Goal: Task Accomplishment & Management: Use online tool/utility

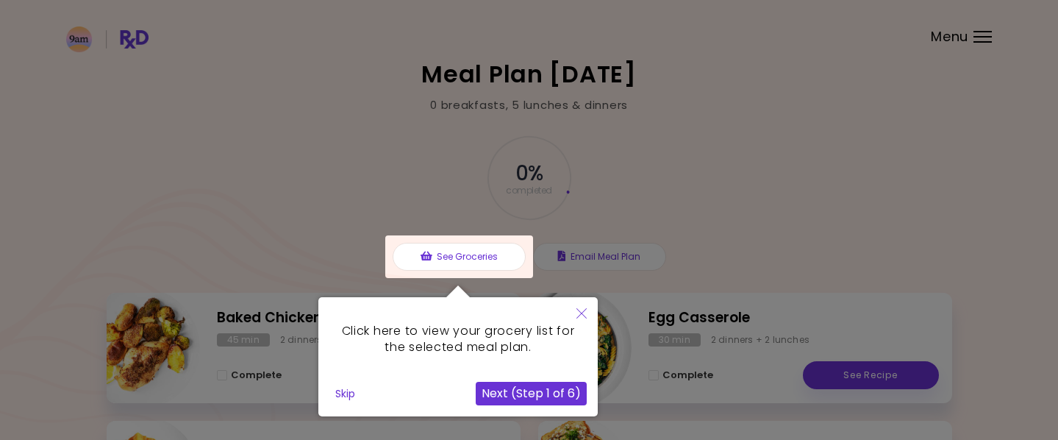
click at [441, 265] on div at bounding box center [459, 256] width 148 height 43
click at [503, 397] on button "Next (Step 1 of 6)" at bounding box center [531, 394] width 111 height 24
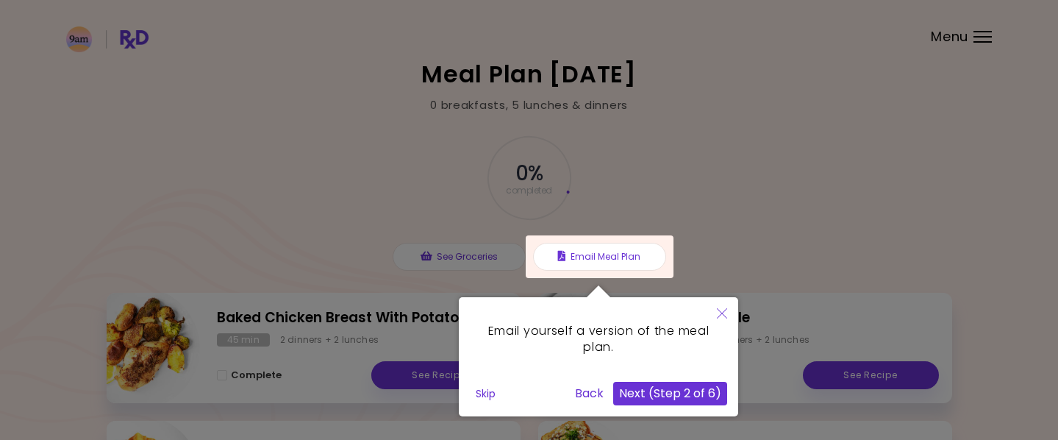
click at [632, 401] on button "Next (Step 2 of 6)" at bounding box center [670, 394] width 114 height 24
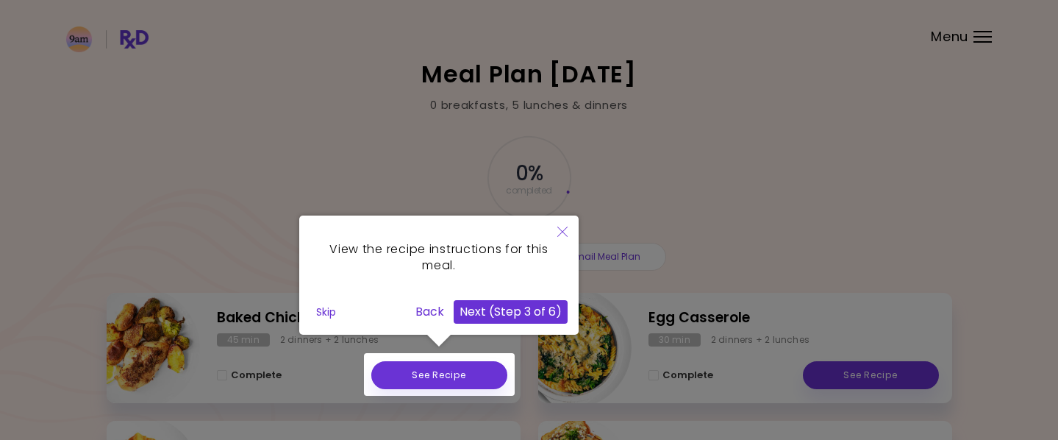
click at [477, 315] on button "Next (Step 3 of 6)" at bounding box center [511, 312] width 114 height 24
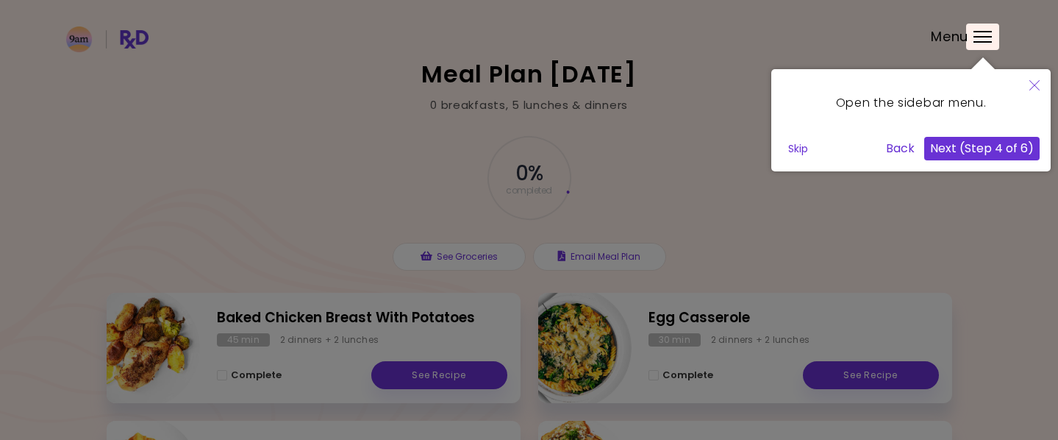
click at [940, 147] on button "Next (Step 4 of 6)" at bounding box center [981, 149] width 115 height 24
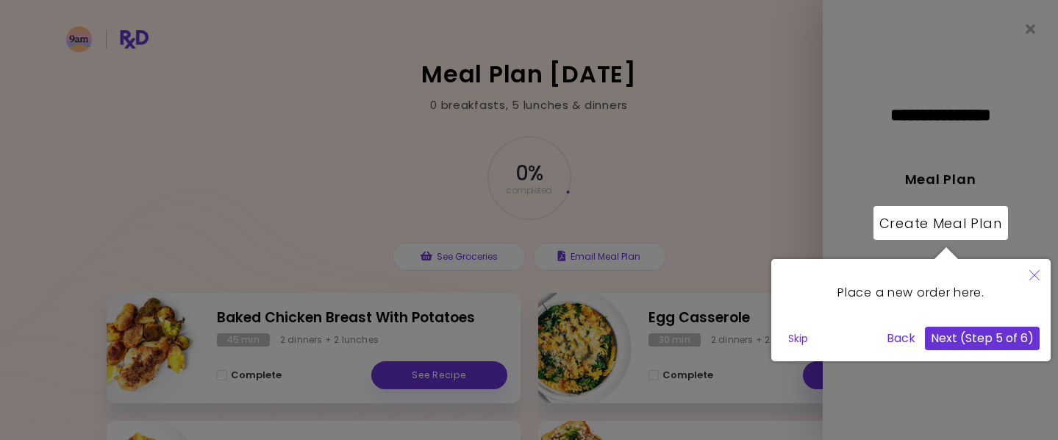
click at [940, 339] on button "Next (Step 5 of 6)" at bounding box center [982, 338] width 115 height 24
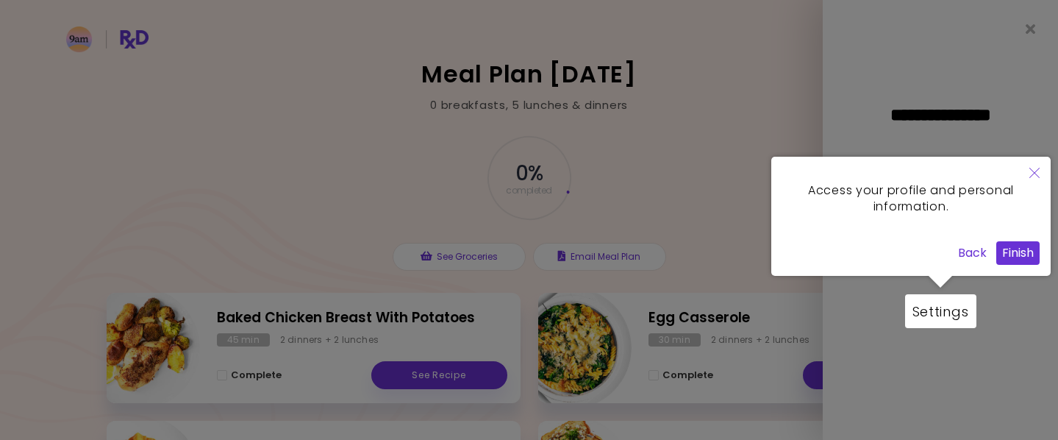
click at [1007, 264] on button "Finish" at bounding box center [1017, 253] width 43 height 24
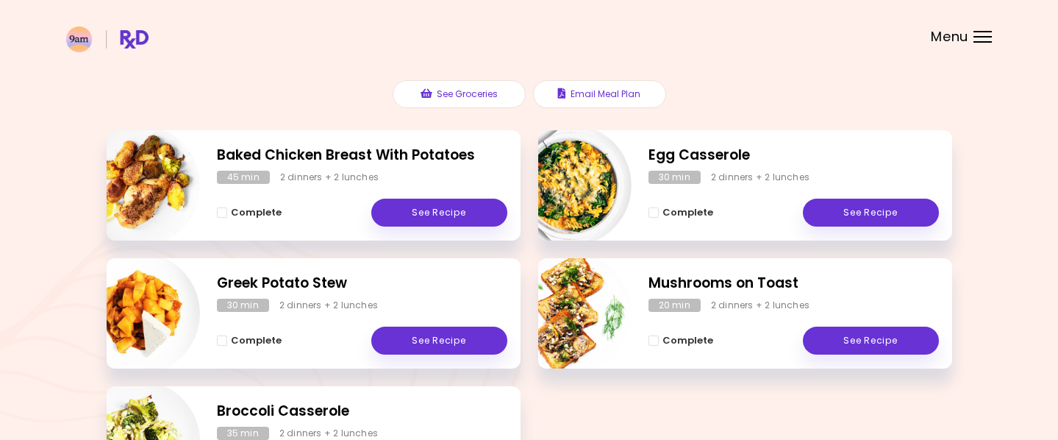
scroll to position [156, 0]
